Goal: Find specific page/section

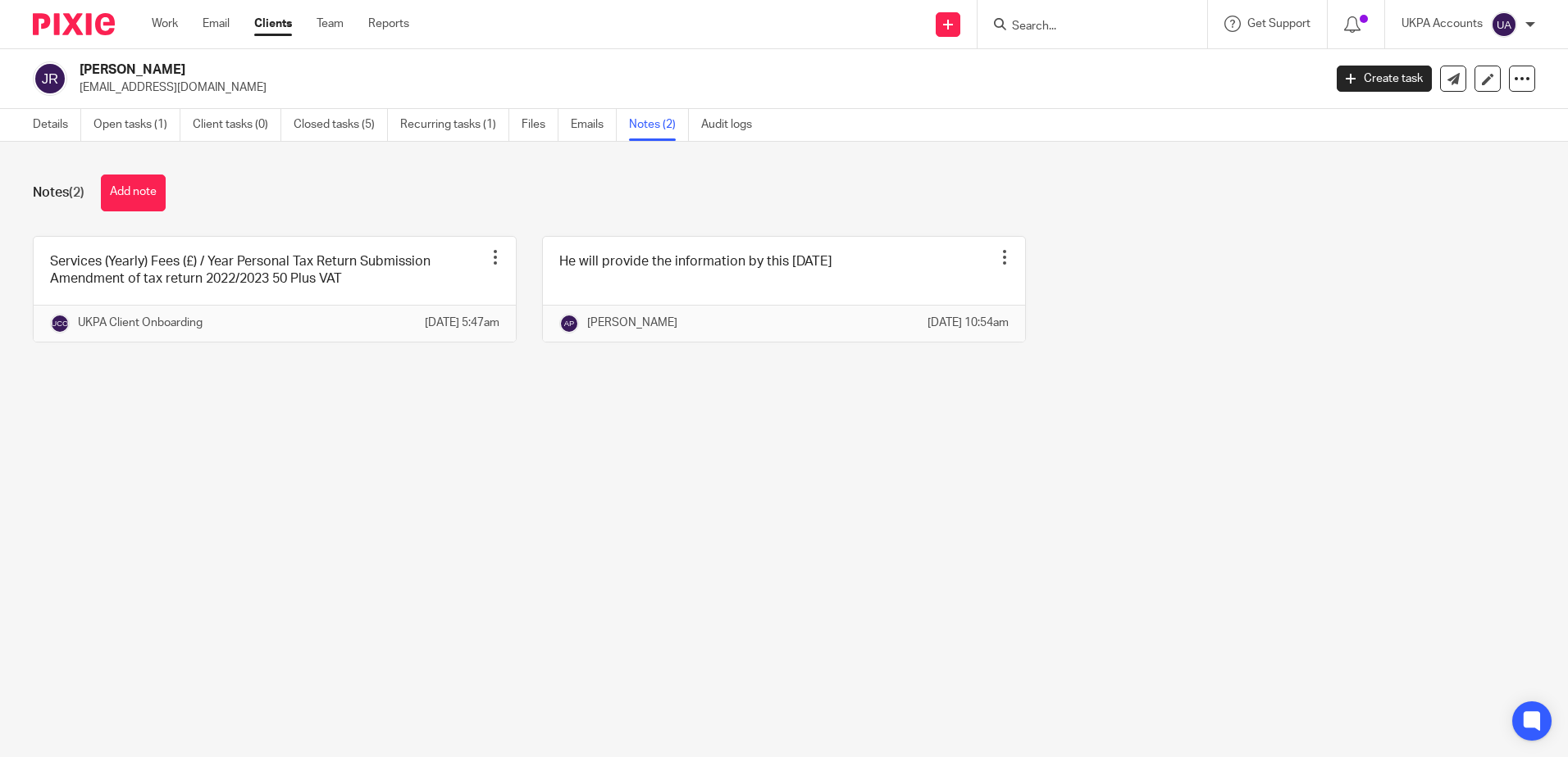
click at [1071, 27] on input "Search" at bounding box center [1084, 27] width 147 height 15
click at [1043, 17] on form at bounding box center [1097, 24] width 175 height 21
click at [1041, 31] on input "Search" at bounding box center [1084, 27] width 147 height 15
paste input "GENERAL MEDITERRANEAN HOLDING S.A., SPF"
type input "general med"
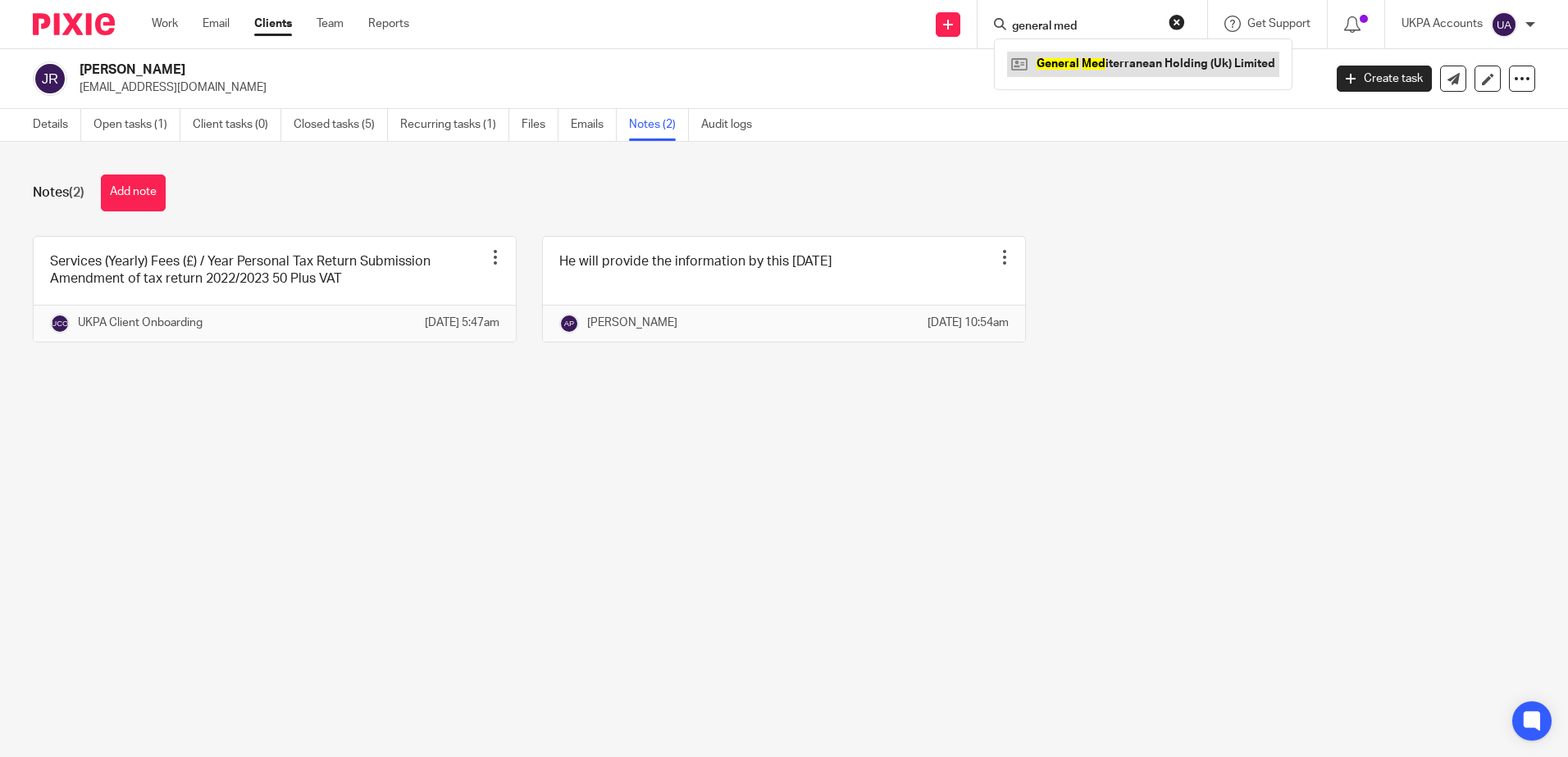
click at [1054, 57] on link at bounding box center [1143, 64] width 272 height 25
